Goal: Information Seeking & Learning: Learn about a topic

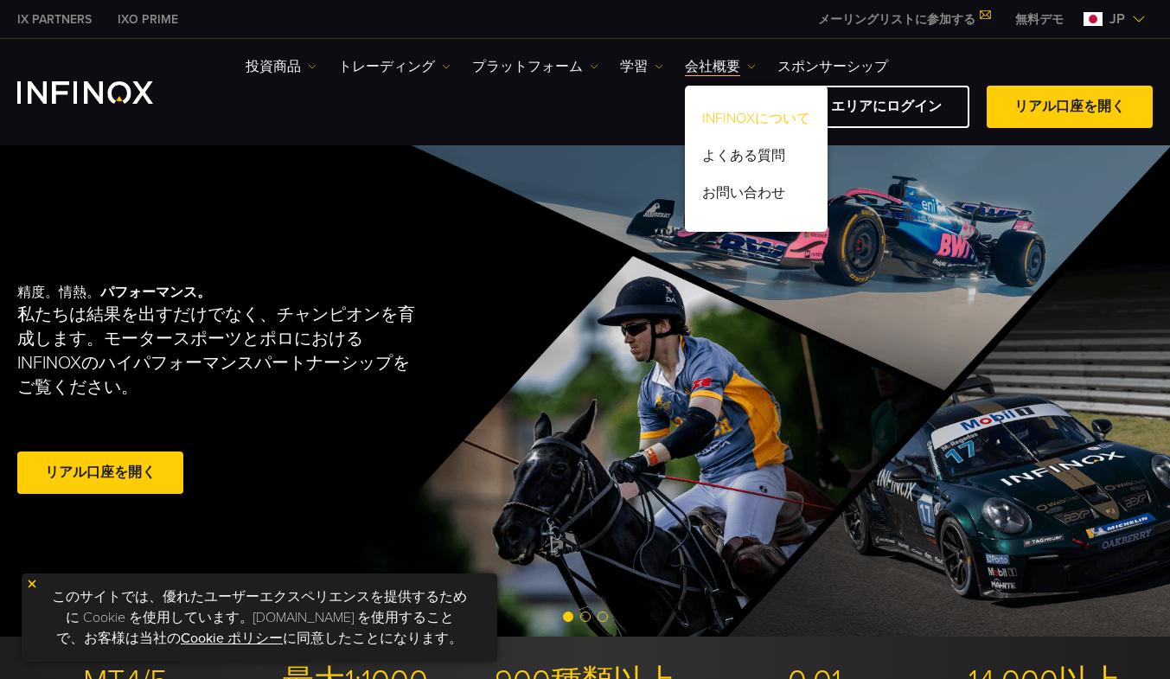
click at [730, 117] on link "INFINOXについて" at bounding box center [756, 121] width 143 height 37
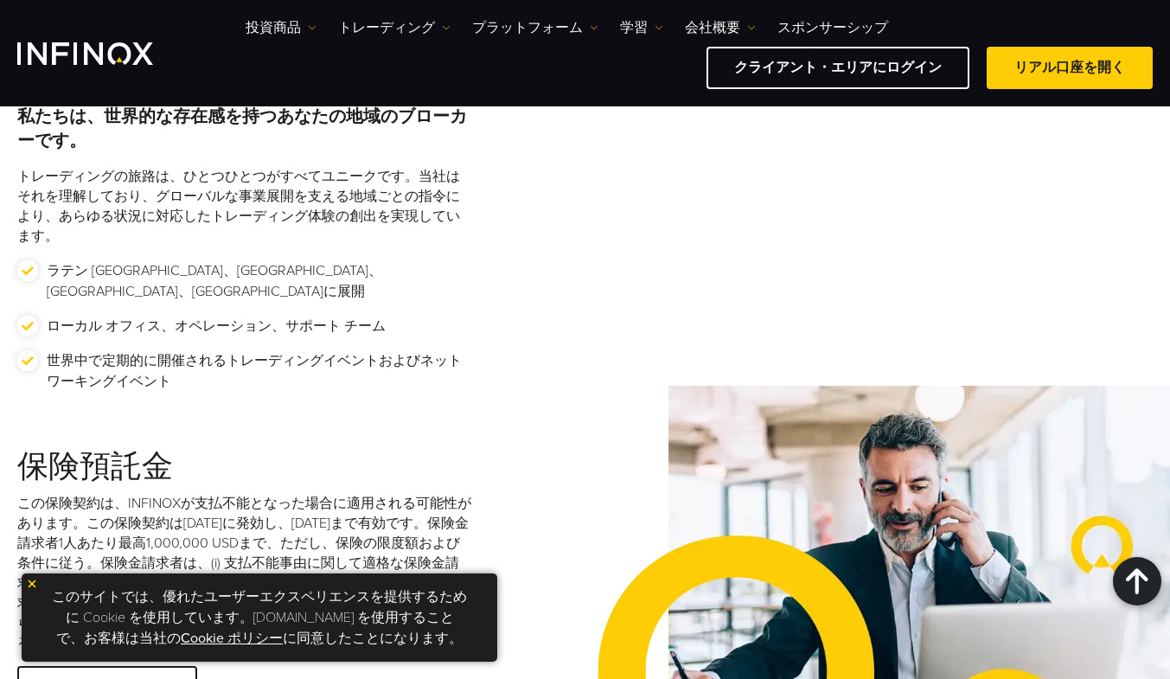
scroll to position [2681, 0]
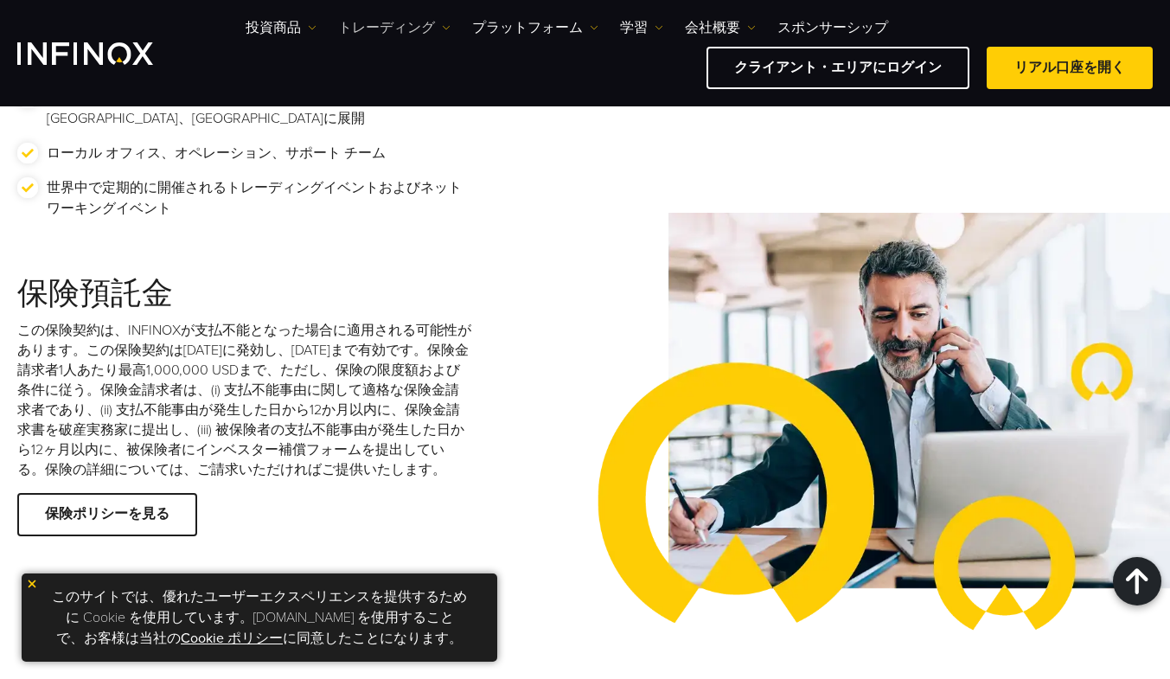
click at [389, 31] on link "トレーディング" at bounding box center [394, 27] width 112 height 21
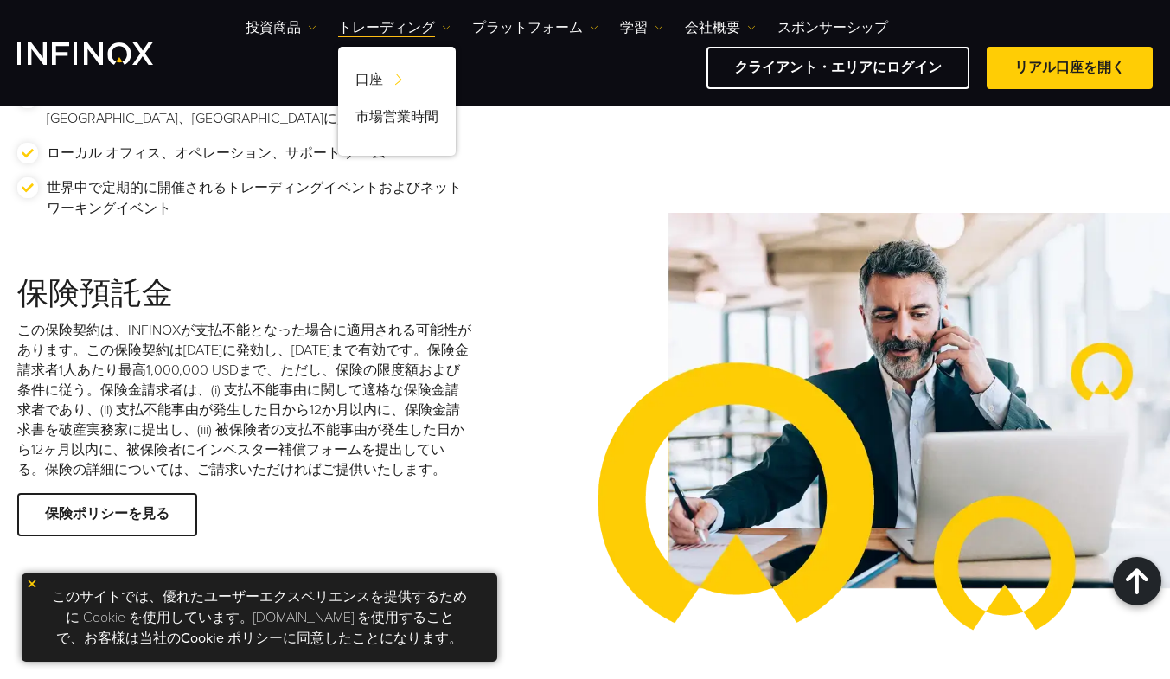
scroll to position [0, 0]
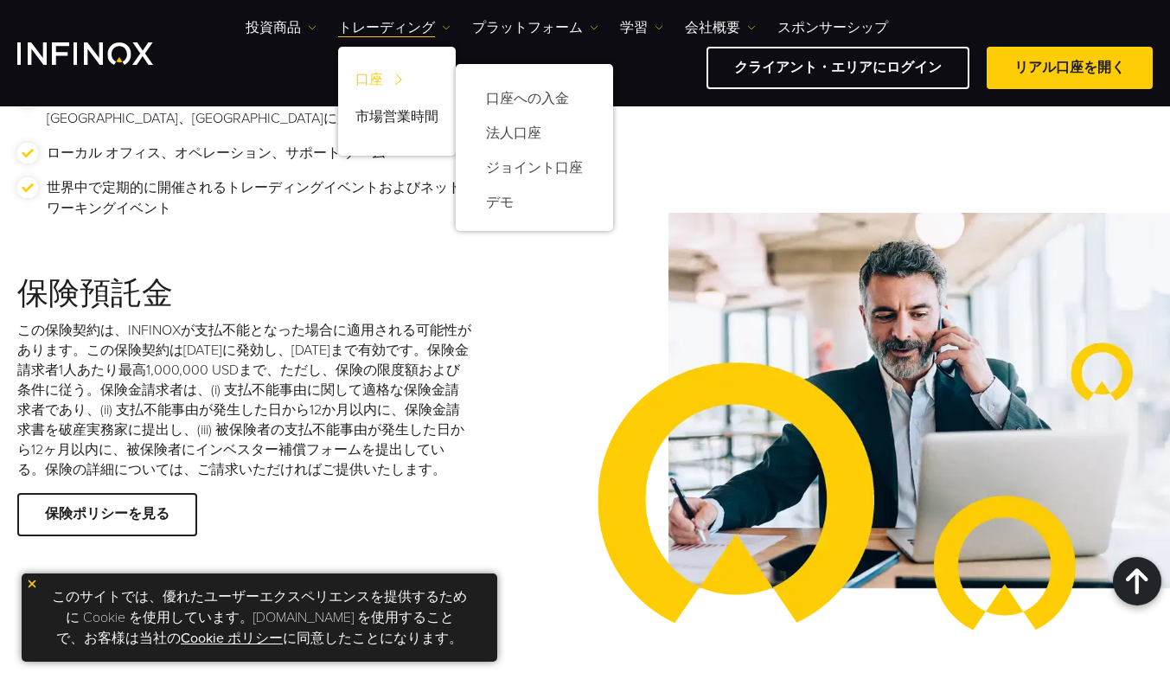
click at [361, 81] on link "口座" at bounding box center [397, 82] width 118 height 37
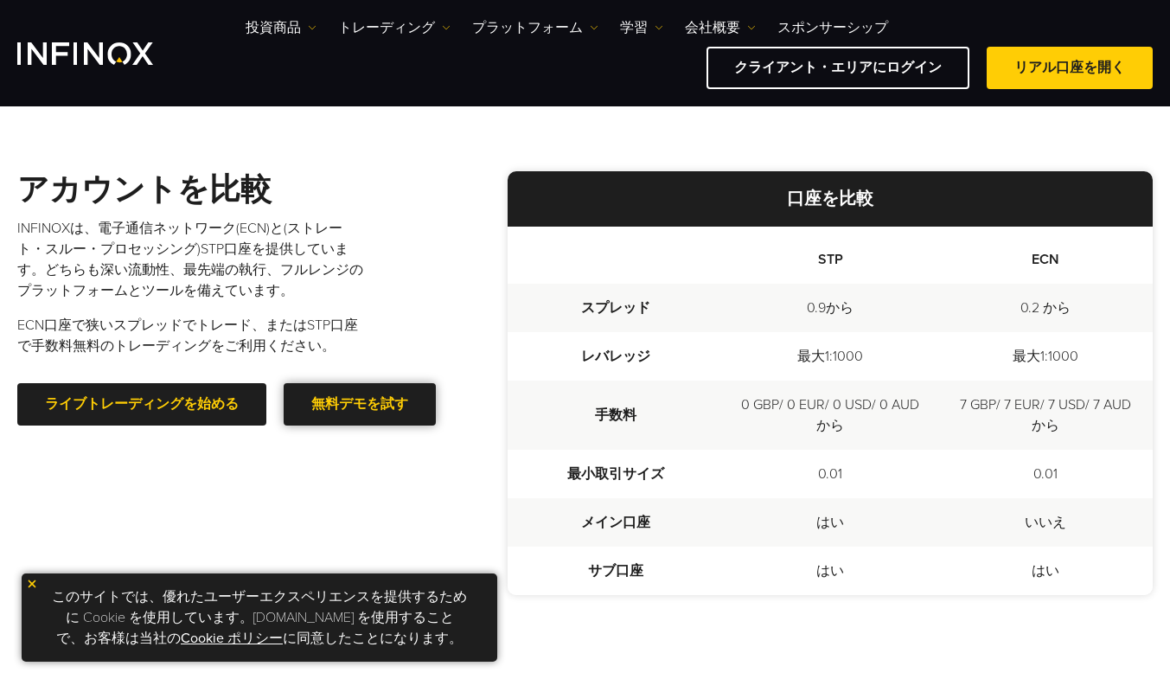
click at [384, 408] on link "無料デモを試す" at bounding box center [360, 404] width 152 height 42
click at [454, 213] on div "アカウントを比較 INFINOXは、電子通信ネットワーク(ECN)と(ストレート・スルー・プロセッシング)STP口座を提供しています。どちらも深い流動性、最先…" at bounding box center [245, 298] width 456 height 254
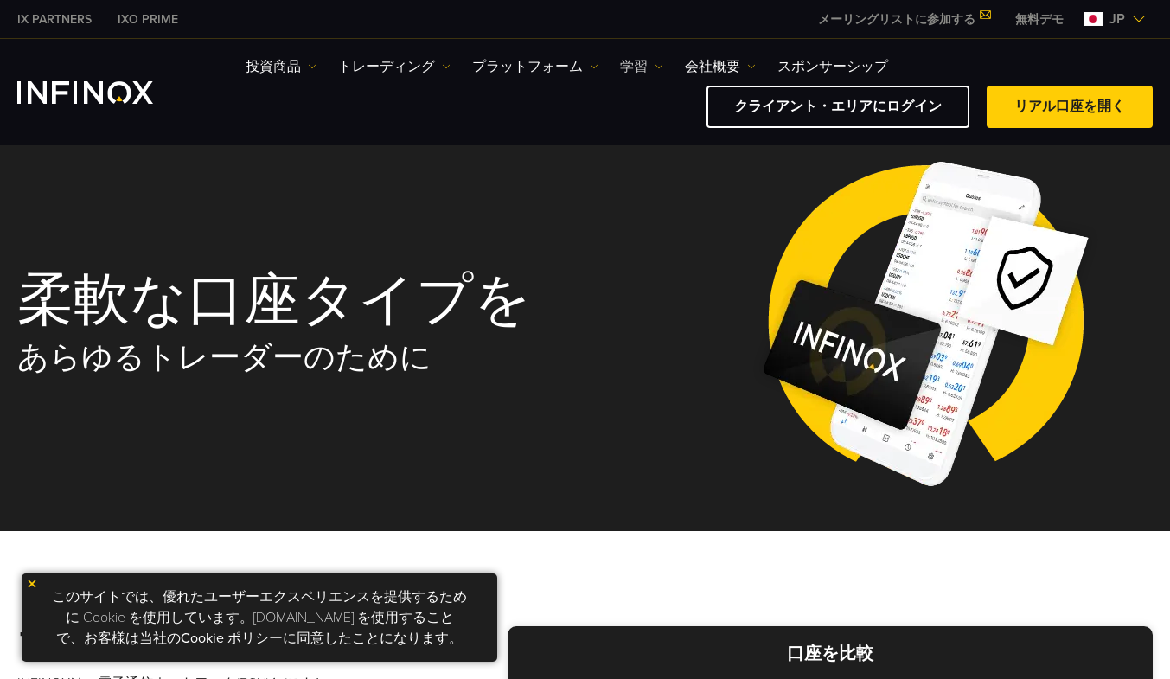
click at [651, 64] on link "学習" at bounding box center [641, 66] width 43 height 21
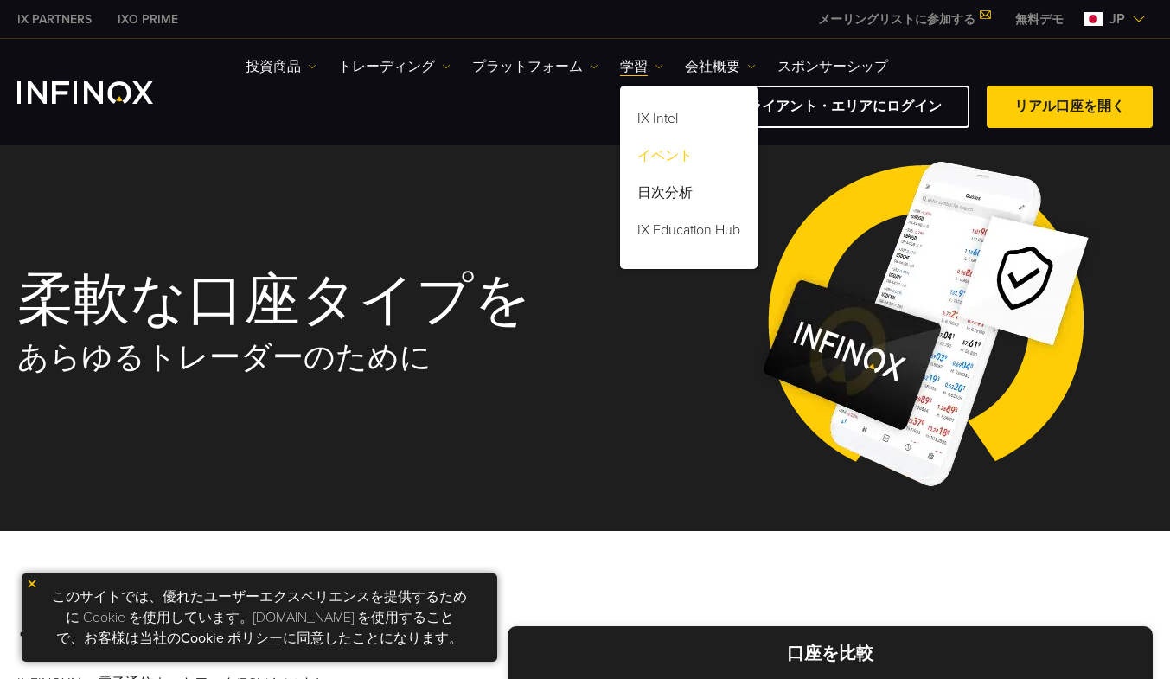
click at [668, 152] on link "イベント" at bounding box center [688, 158] width 137 height 37
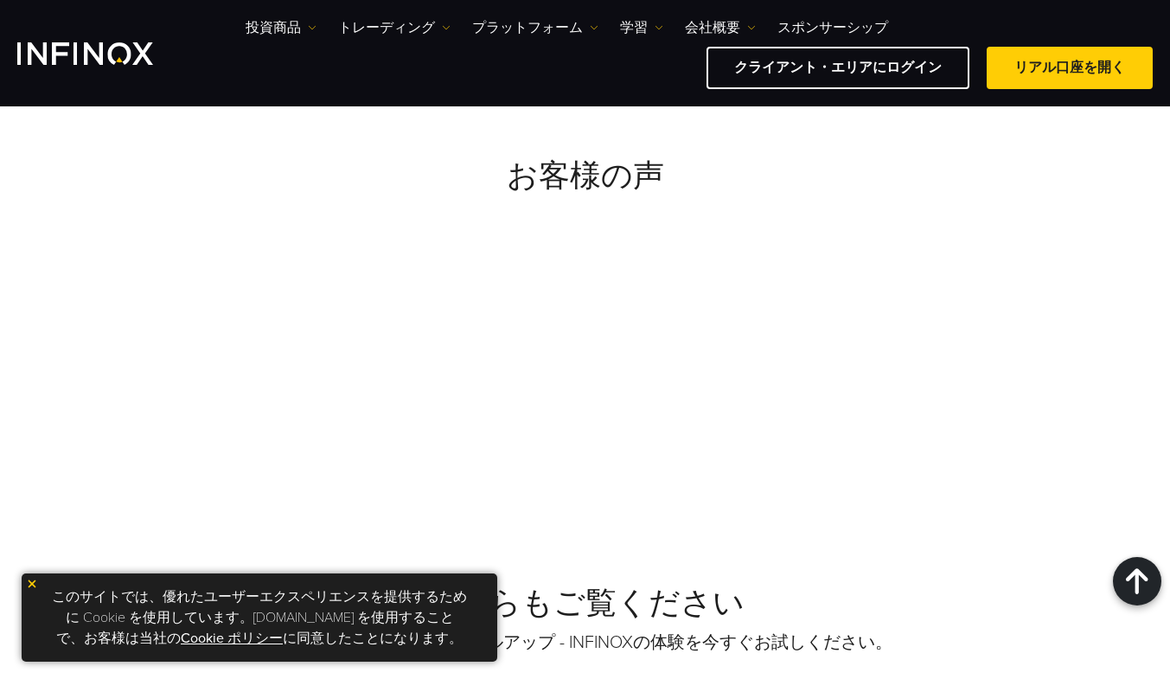
scroll to position [1556, 0]
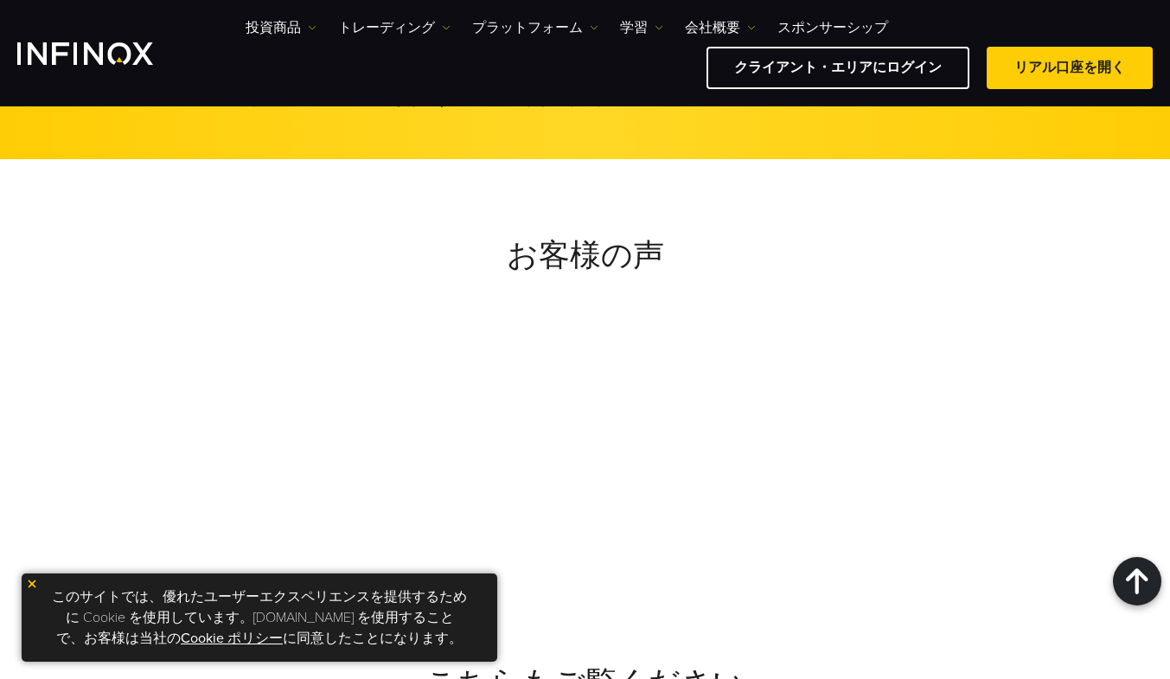
click at [29, 582] on img at bounding box center [32, 584] width 12 height 12
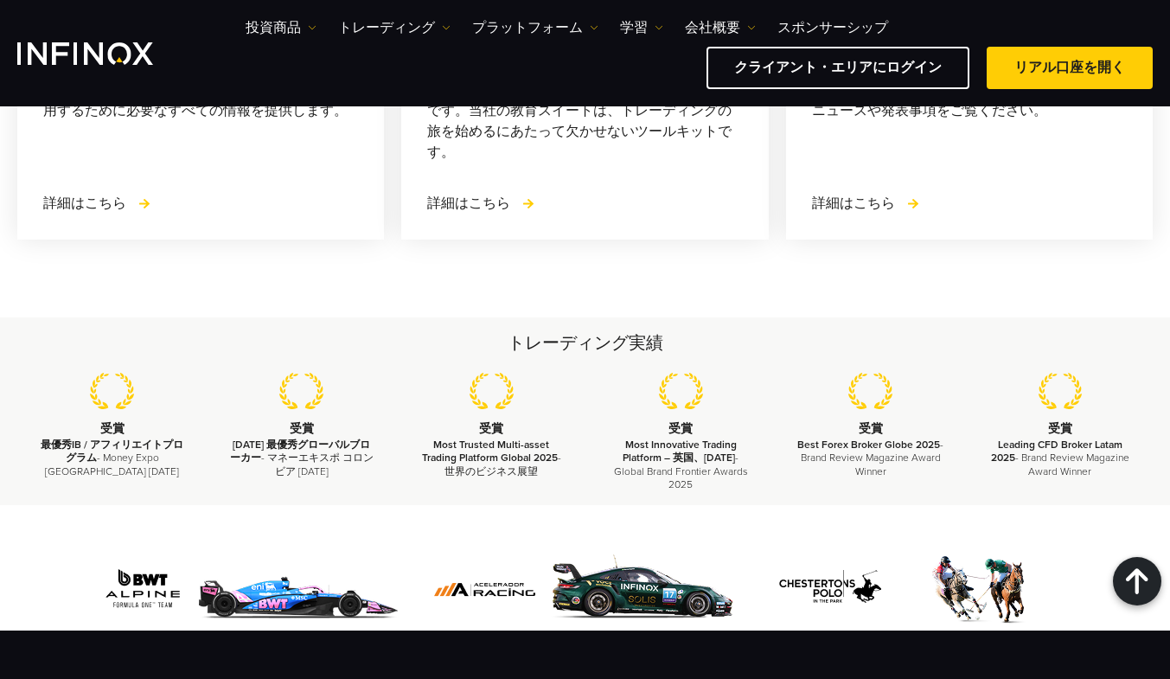
scroll to position [2508, 0]
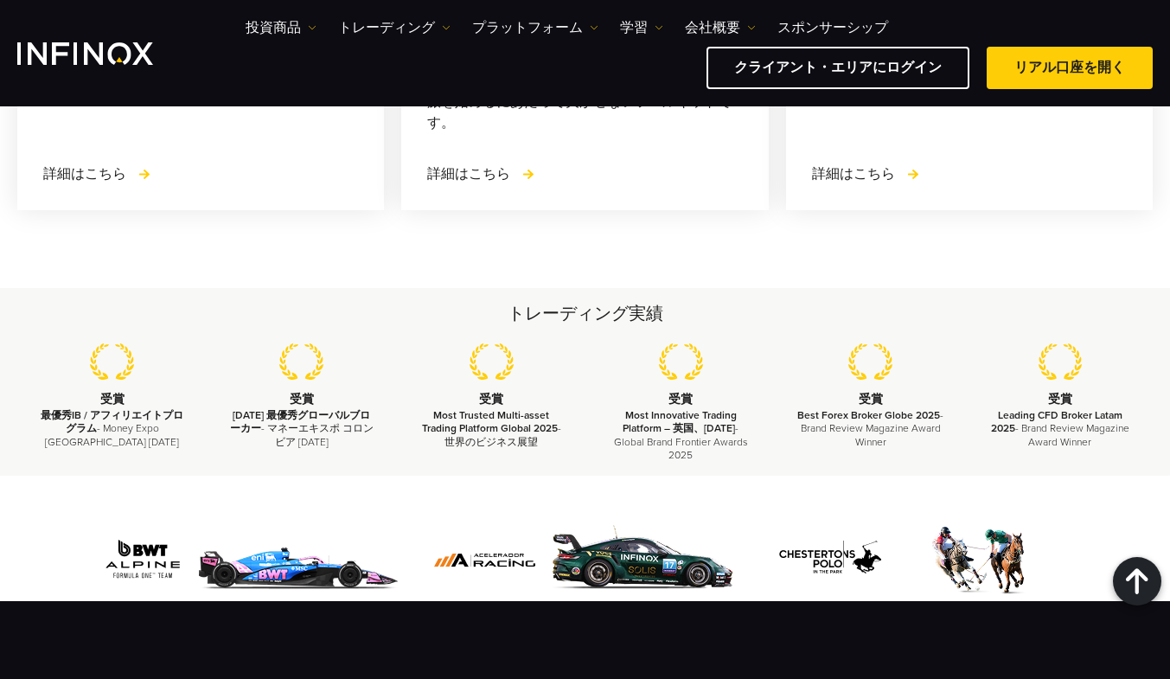
click at [588, 43] on div "投資商品 投資商品 プロダクト情報 トレーディング 口座" at bounding box center [699, 53] width 907 height 72
click at [573, 21] on link "プラットフォーム" at bounding box center [535, 27] width 126 height 21
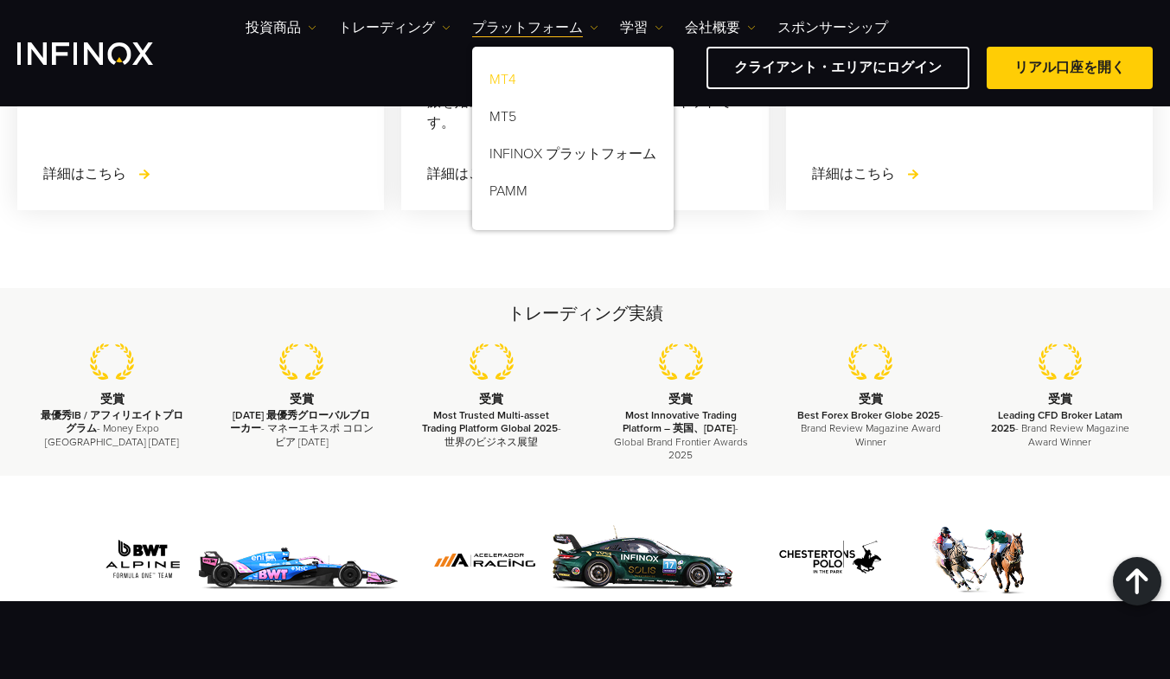
click at [515, 84] on link "MT4" at bounding box center [572, 82] width 201 height 37
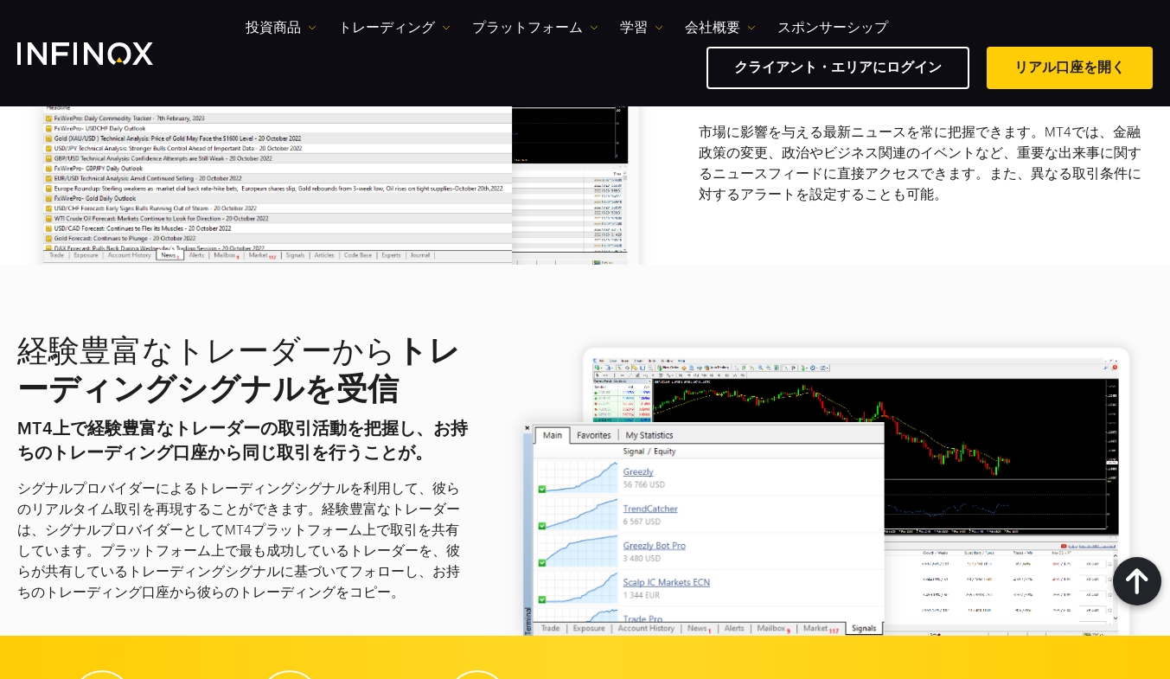
scroll to position [2940, 0]
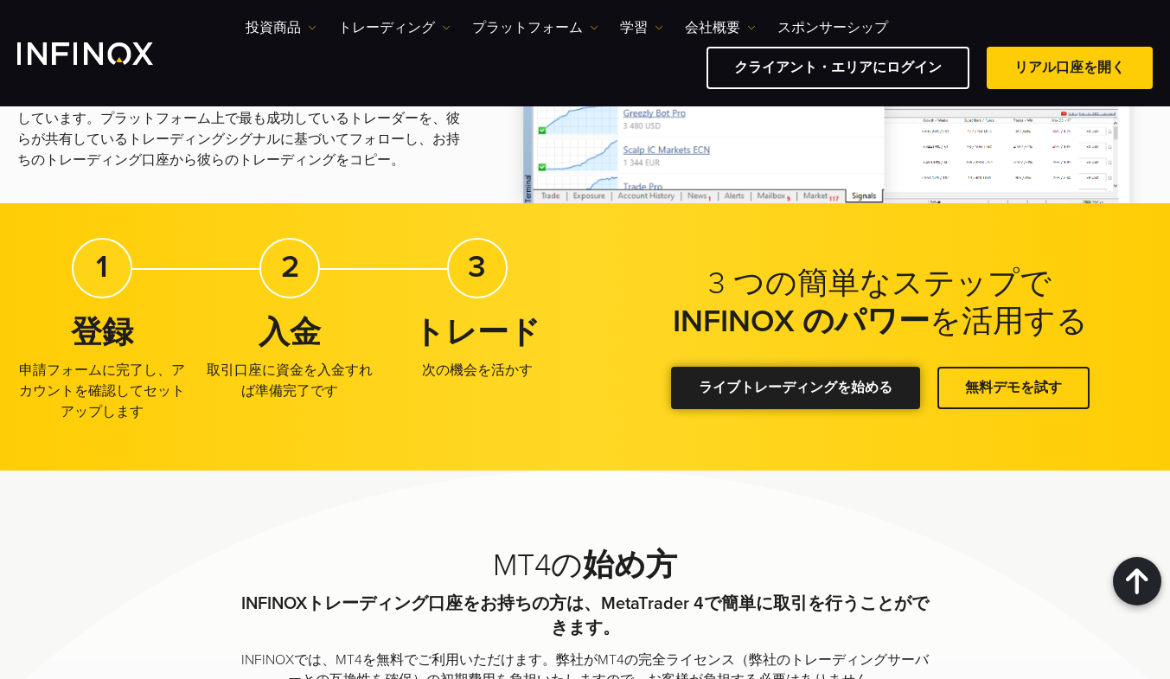
click at [694, 391] on link "ライブトレーディングを始める" at bounding box center [795, 388] width 249 height 42
